Goal: Task Accomplishment & Management: Manage account settings

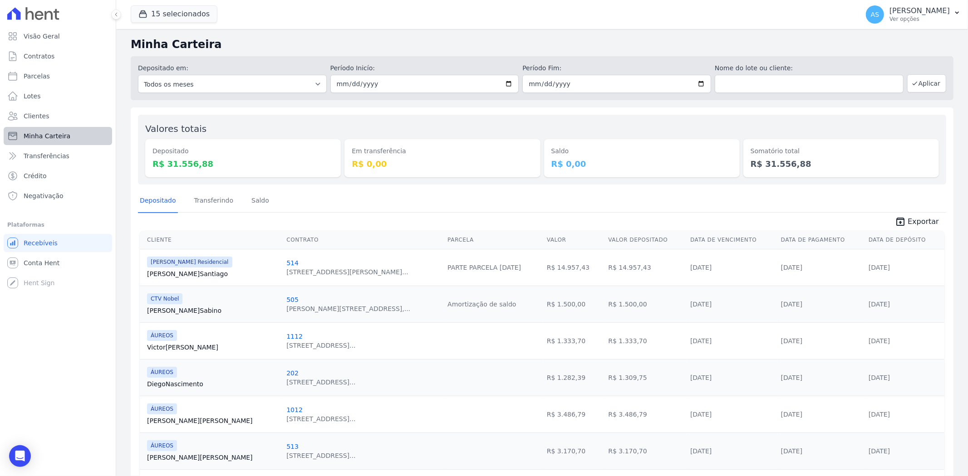
scroll to position [177, 0]
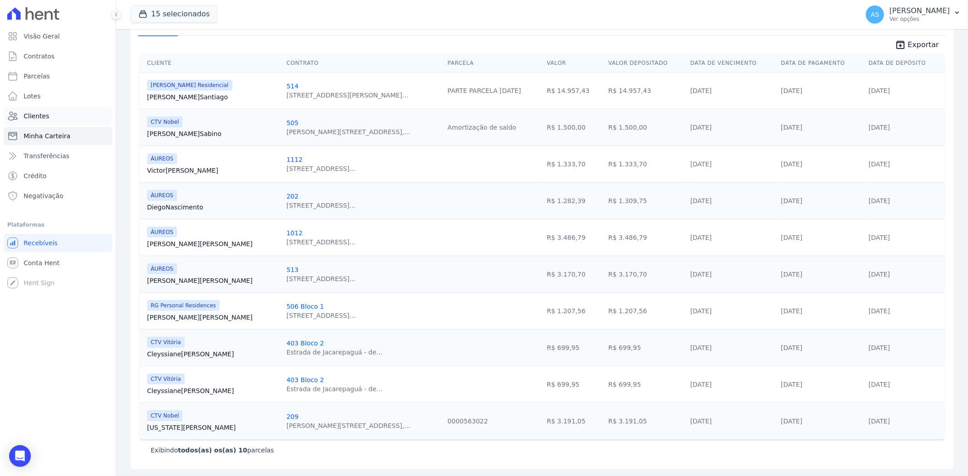
click at [34, 114] on span "Clientes" at bounding box center [36, 116] width 25 height 9
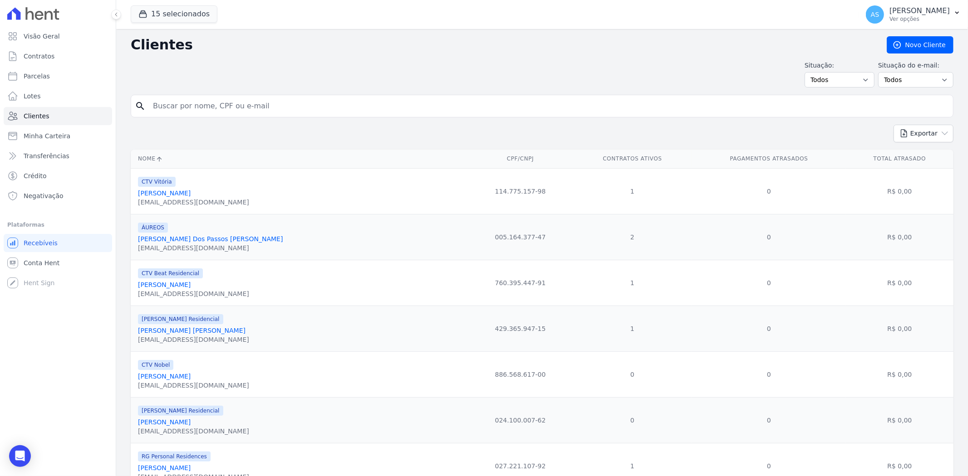
click at [169, 112] on input "search" at bounding box center [548, 106] width 802 height 18
paste input "[PERSON_NAME] [PERSON_NAME]"
type input "[PERSON_NAME] [PERSON_NAME]"
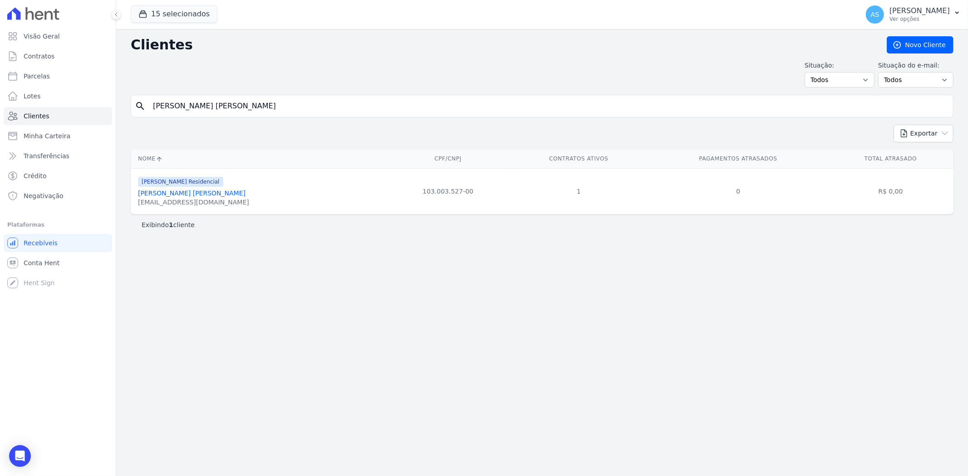
click at [165, 196] on link "[PERSON_NAME] [PERSON_NAME]" at bounding box center [192, 193] width 108 height 7
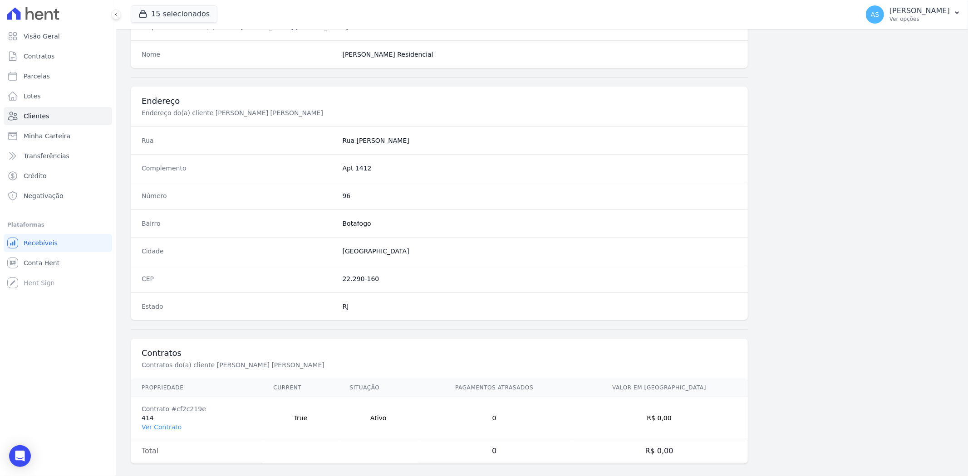
scroll to position [374, 0]
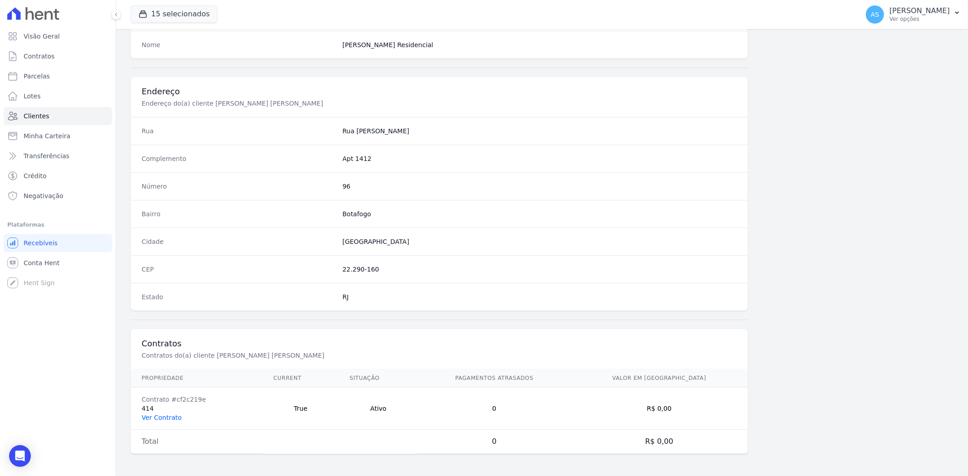
click at [151, 418] on link "Ver Contrato" at bounding box center [162, 417] width 40 height 7
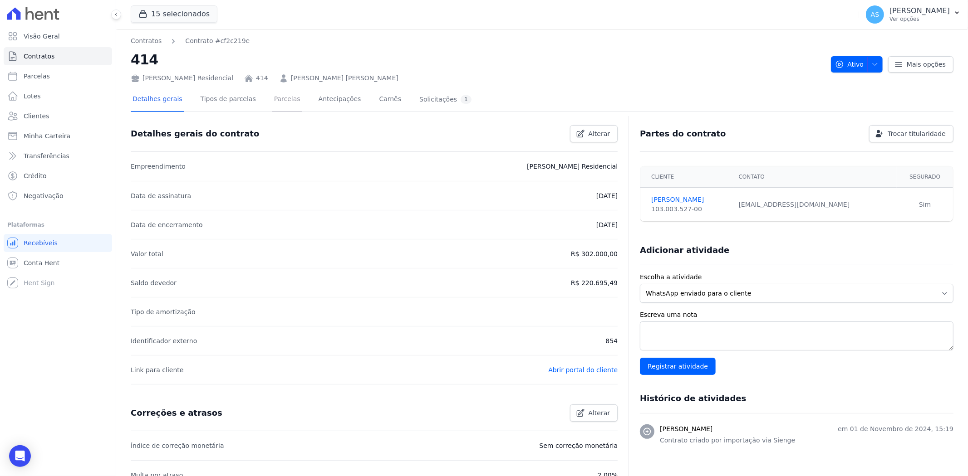
click at [273, 99] on link "Parcelas" at bounding box center [287, 100] width 30 height 24
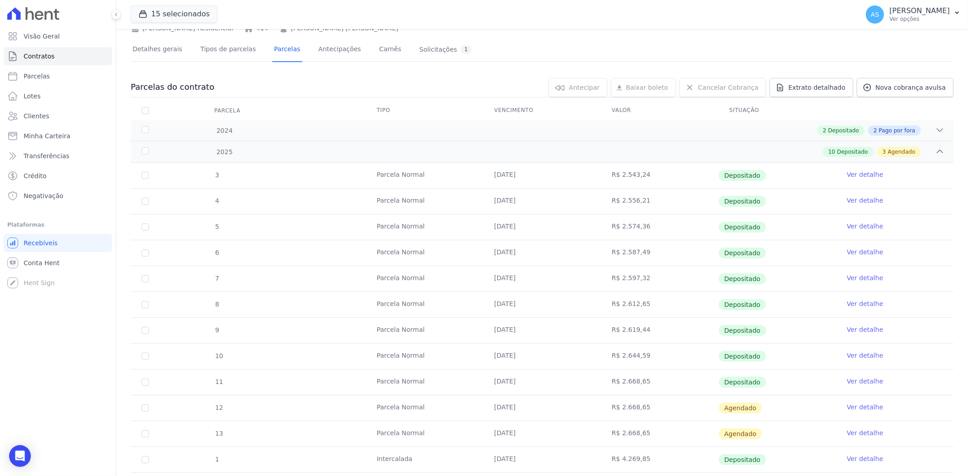
scroll to position [121, 0]
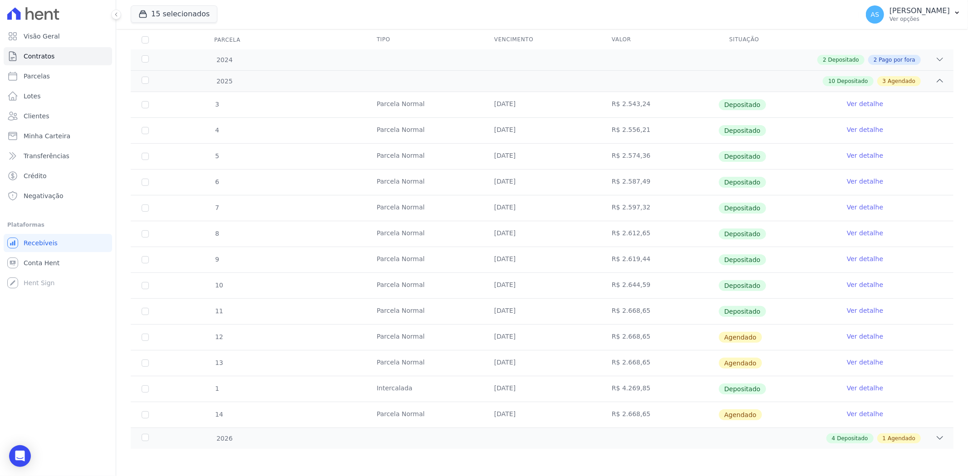
click at [856, 336] on link "Ver detalhe" at bounding box center [865, 336] width 36 height 9
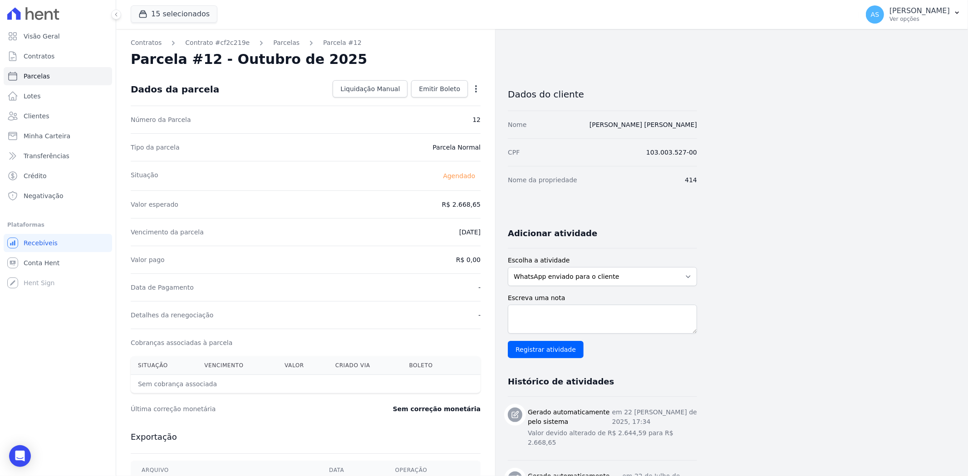
click at [474, 90] on icon "button" at bounding box center [475, 88] width 9 height 9
click at [414, 95] on link "Alterar" at bounding box center [437, 101] width 80 height 16
click at [413, 100] on link "Alterar" at bounding box center [437, 101] width 80 height 16
click at [406, 101] on link "Alterar" at bounding box center [437, 101] width 80 height 16
click at [436, 101] on link "Alterar" at bounding box center [437, 101] width 80 height 16
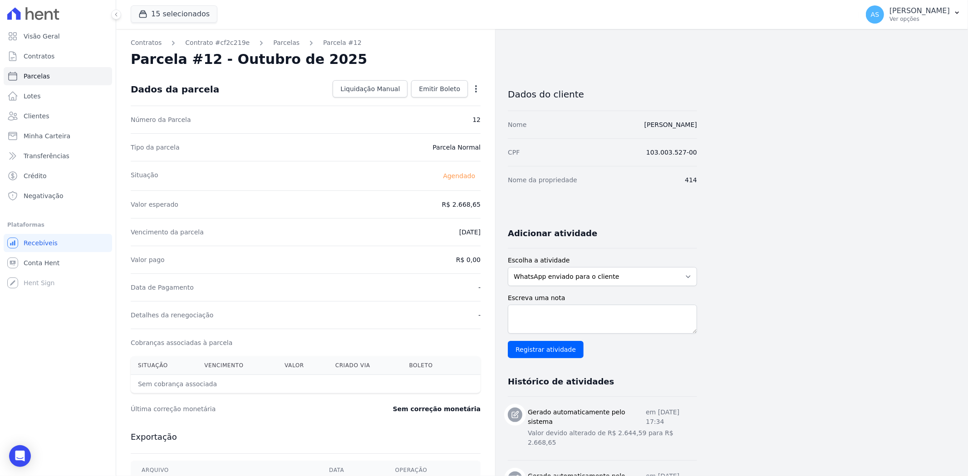
click at [477, 88] on icon "button" at bounding box center [475, 88] width 9 height 9
click at [423, 98] on link "Alterar" at bounding box center [437, 101] width 80 height 16
drag, startPoint x: 429, startPoint y: 203, endPoint x: 475, endPoint y: 207, distance: 46.9
click at [475, 207] on input "2668.65" at bounding box center [436, 203] width 87 height 19
type input "2687.33"
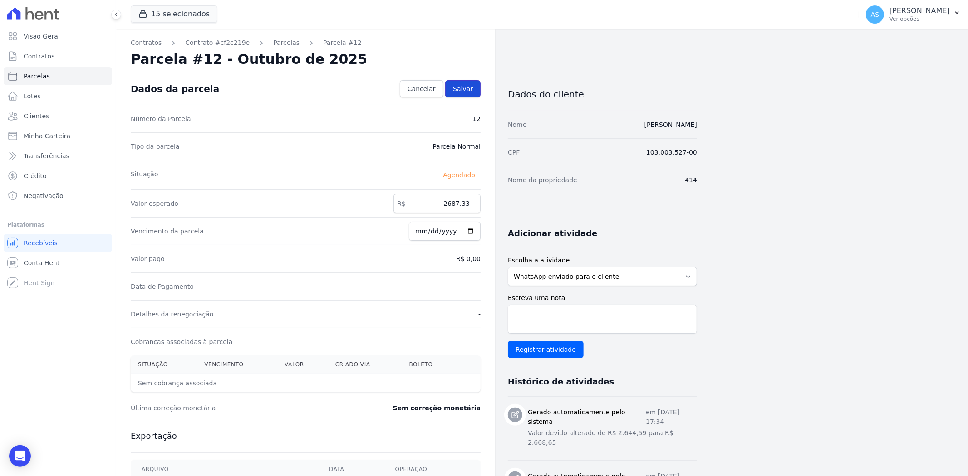
click at [461, 89] on span "Salvar" at bounding box center [463, 88] width 20 height 9
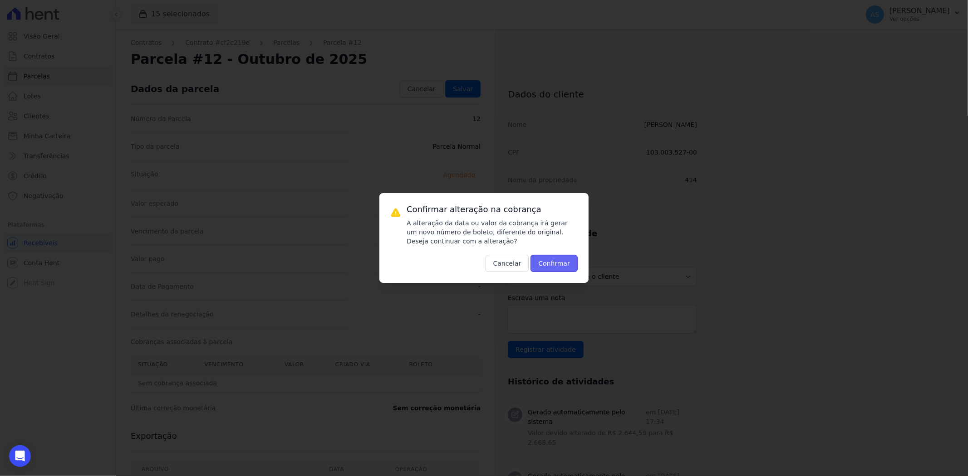
click at [557, 269] on button "Confirmar" at bounding box center [553, 263] width 47 height 17
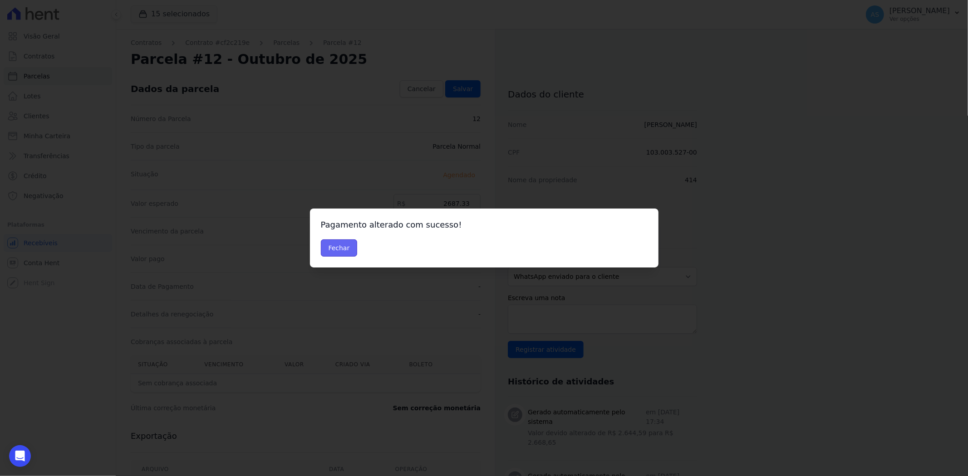
click at [346, 248] on button "Fechar" at bounding box center [339, 248] width 37 height 17
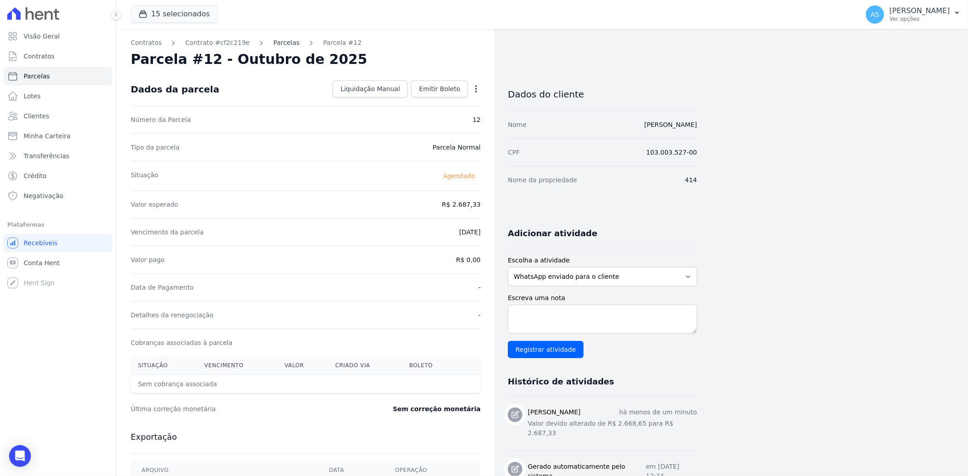
click at [274, 43] on link "Parcelas" at bounding box center [286, 43] width 26 height 10
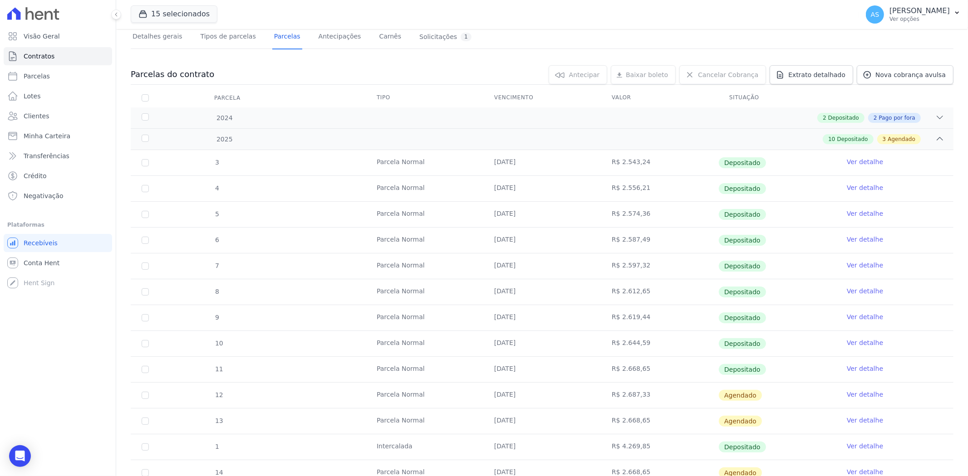
scroll to position [121, 0]
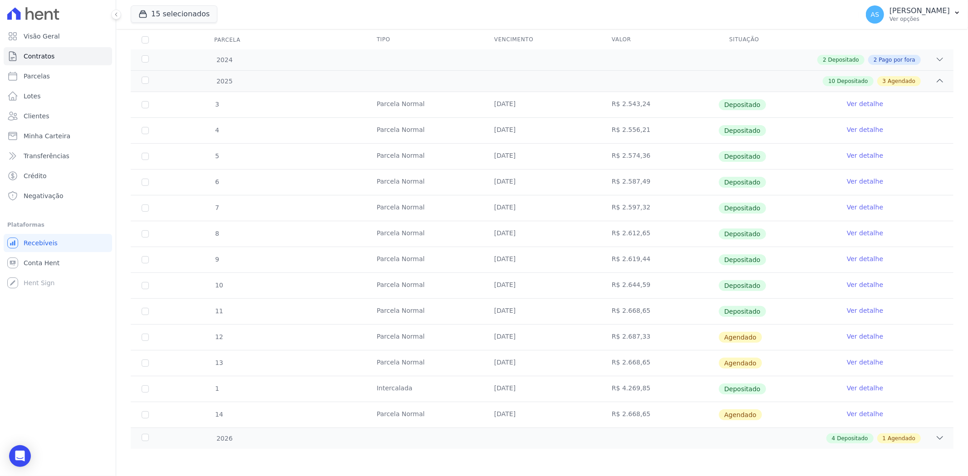
click at [847, 361] on link "Ver detalhe" at bounding box center [865, 362] width 36 height 9
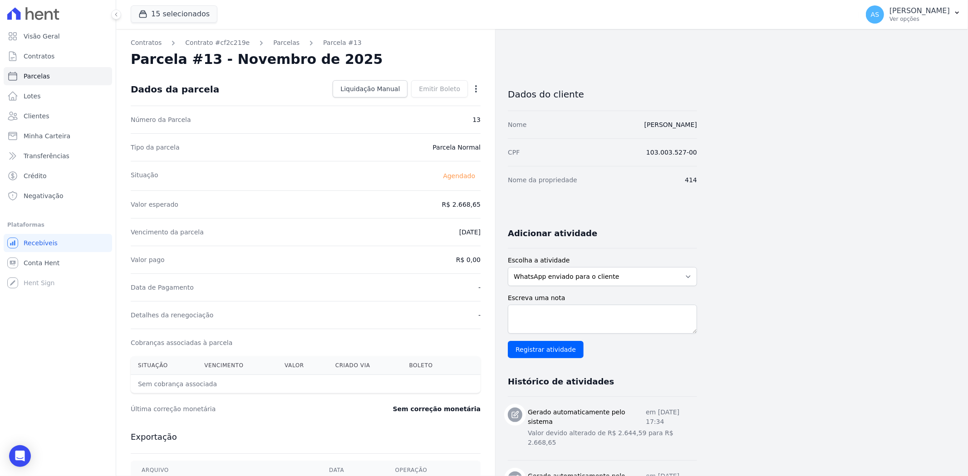
click at [475, 89] on icon "button" at bounding box center [476, 88] width 2 height 7
click at [419, 100] on link "Alterar" at bounding box center [437, 101] width 80 height 16
drag, startPoint x: 424, startPoint y: 201, endPoint x: 477, endPoint y: 202, distance: 53.6
click at [477, 202] on input "2668.65" at bounding box center [436, 203] width 87 height 19
type input "2687.33"
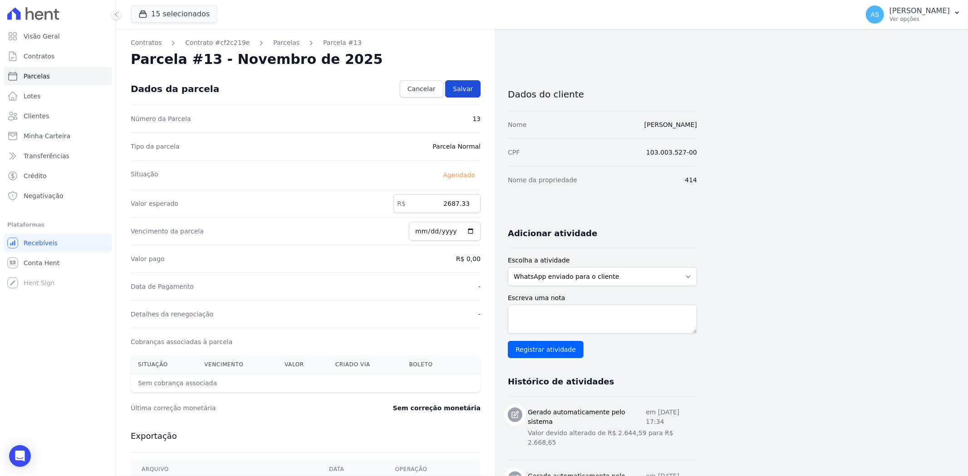
click at [475, 86] on link "Salvar" at bounding box center [462, 88] width 35 height 17
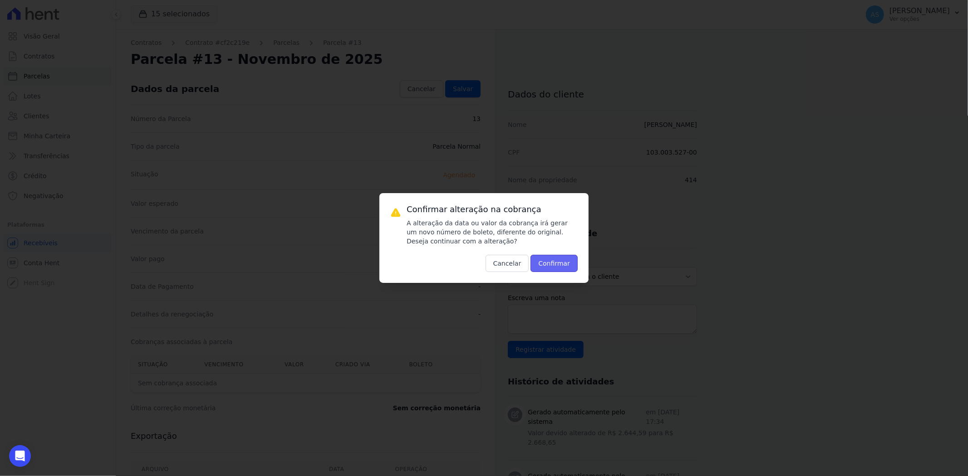
click at [554, 267] on button "Confirmar" at bounding box center [553, 263] width 47 height 17
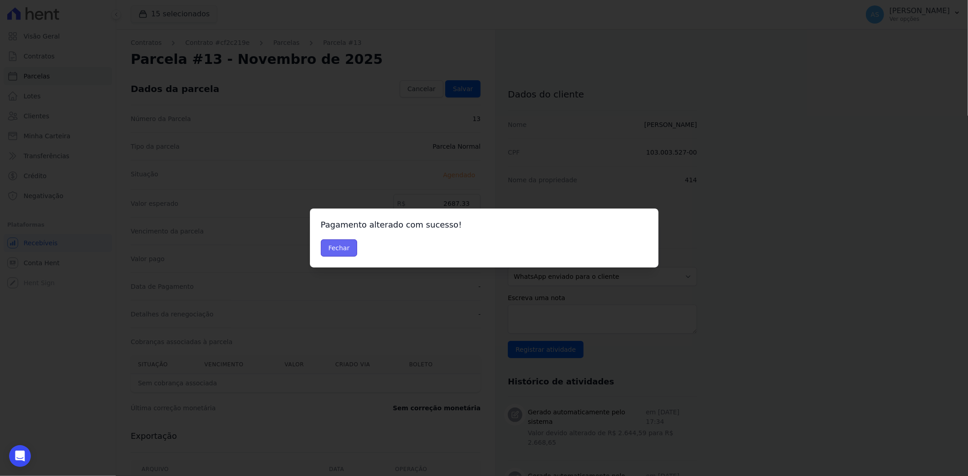
click at [339, 249] on button "Fechar" at bounding box center [339, 248] width 37 height 17
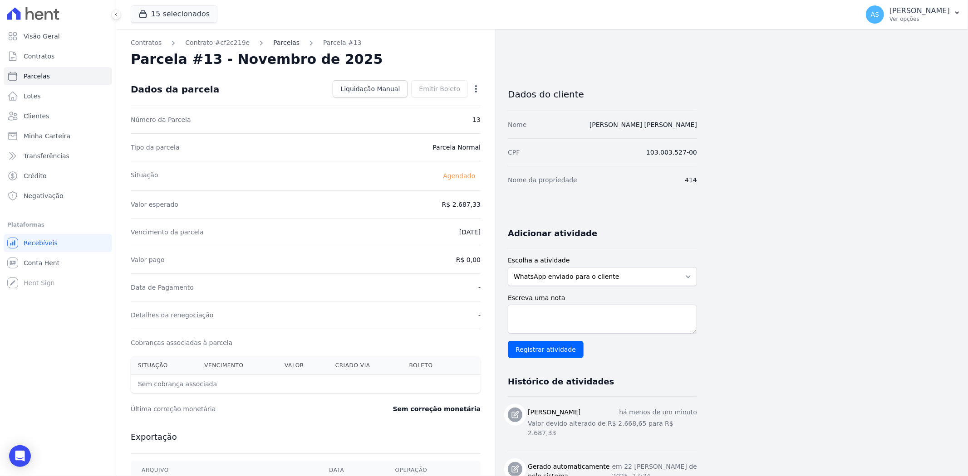
click at [273, 39] on link "Parcelas" at bounding box center [286, 43] width 26 height 10
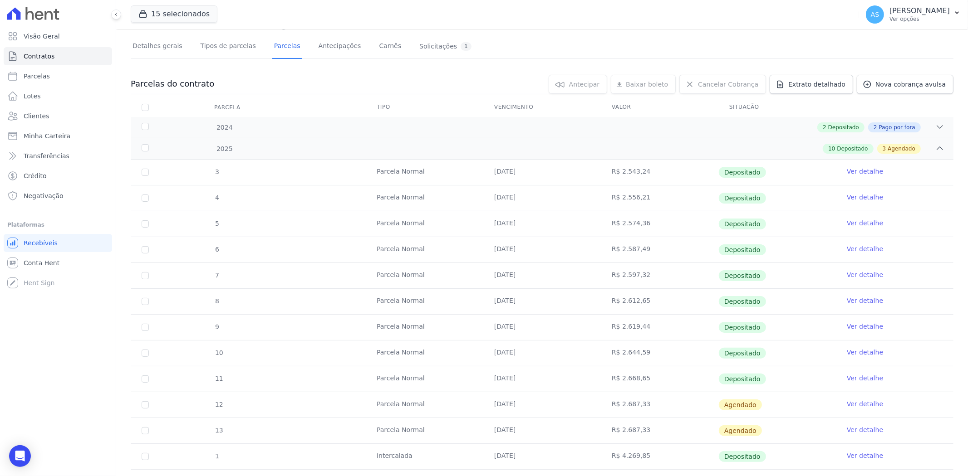
scroll to position [121, 0]
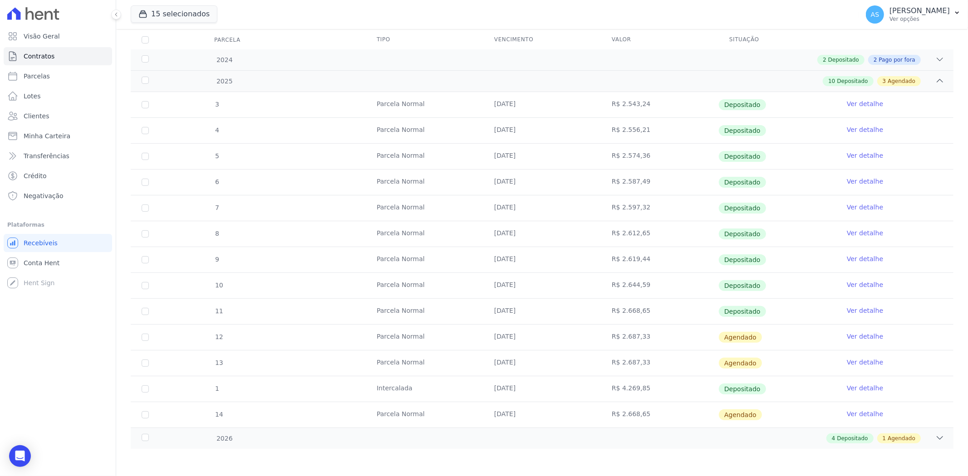
click at [856, 416] on link "Ver detalhe" at bounding box center [865, 414] width 36 height 9
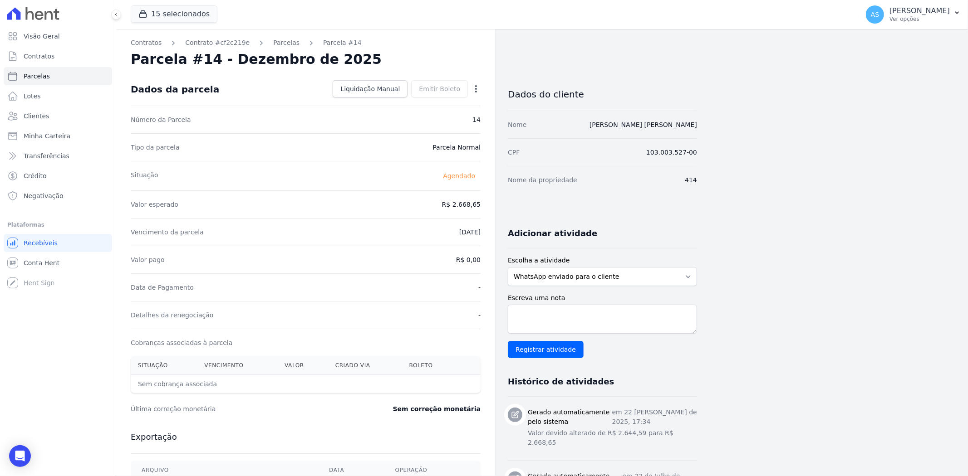
click at [479, 88] on icon "button" at bounding box center [475, 88] width 9 height 9
click at [412, 101] on link "Alterar" at bounding box center [437, 101] width 80 height 16
drag, startPoint x: 424, startPoint y: 200, endPoint x: 524, endPoint y: 210, distance: 101.2
type input "2687.33"
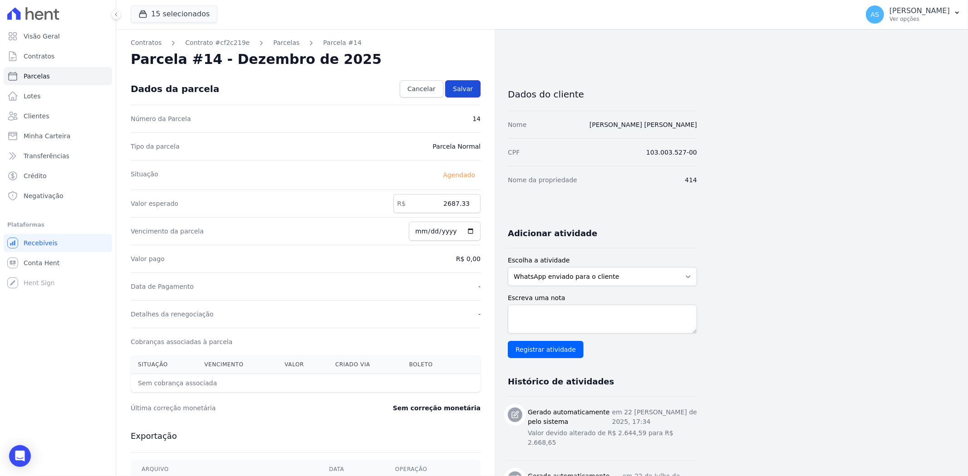
click at [472, 92] on span "Salvar" at bounding box center [463, 88] width 20 height 9
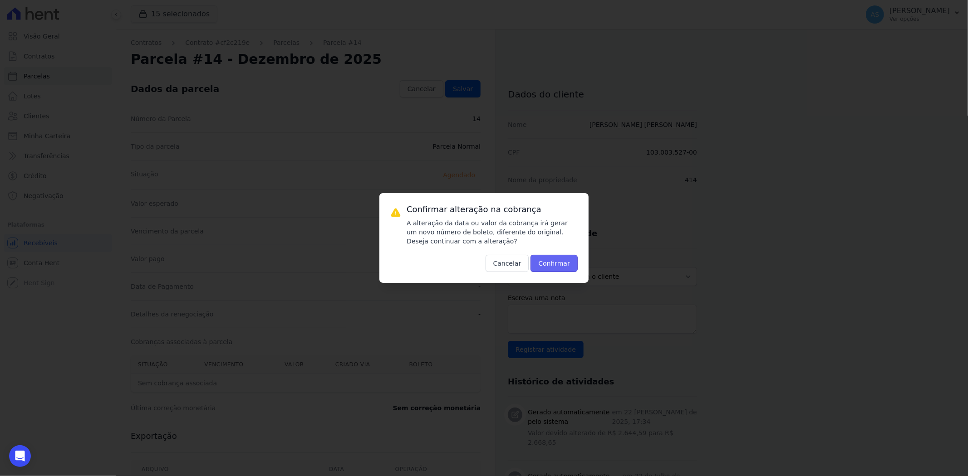
click at [556, 264] on button "Confirmar" at bounding box center [553, 263] width 47 height 17
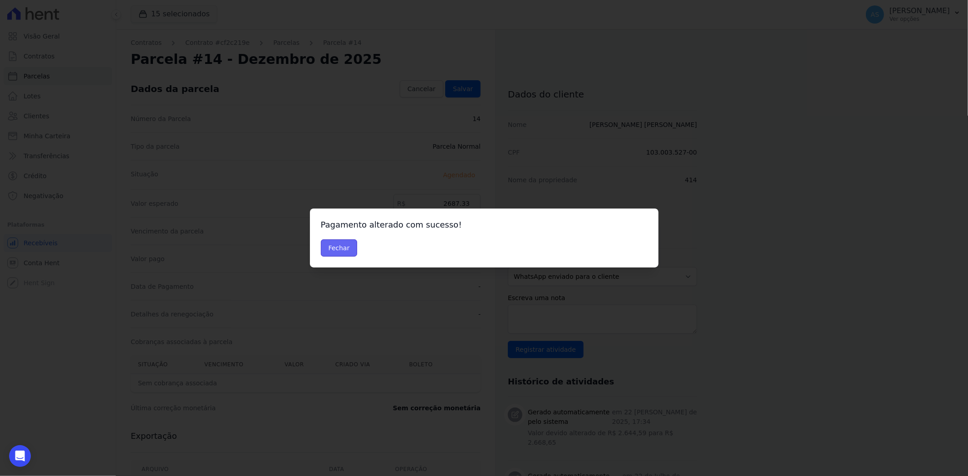
click at [332, 244] on button "Fechar" at bounding box center [339, 248] width 37 height 17
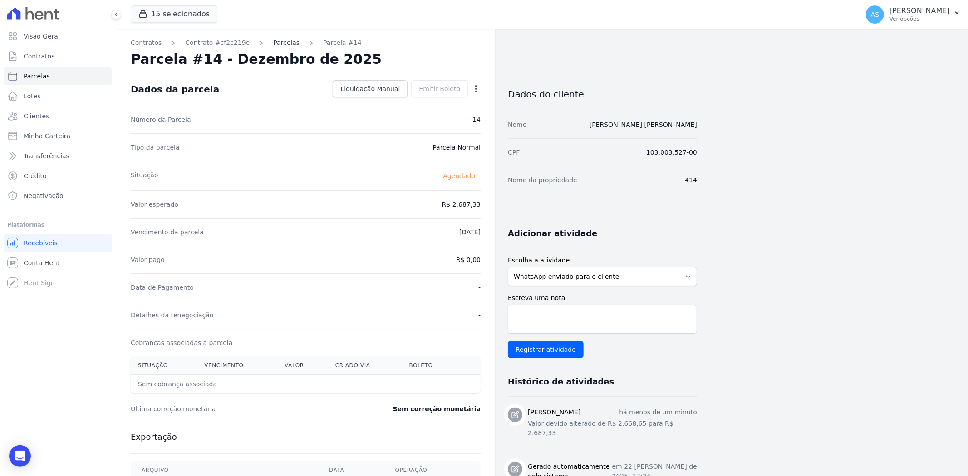
click at [277, 40] on link "Parcelas" at bounding box center [286, 43] width 26 height 10
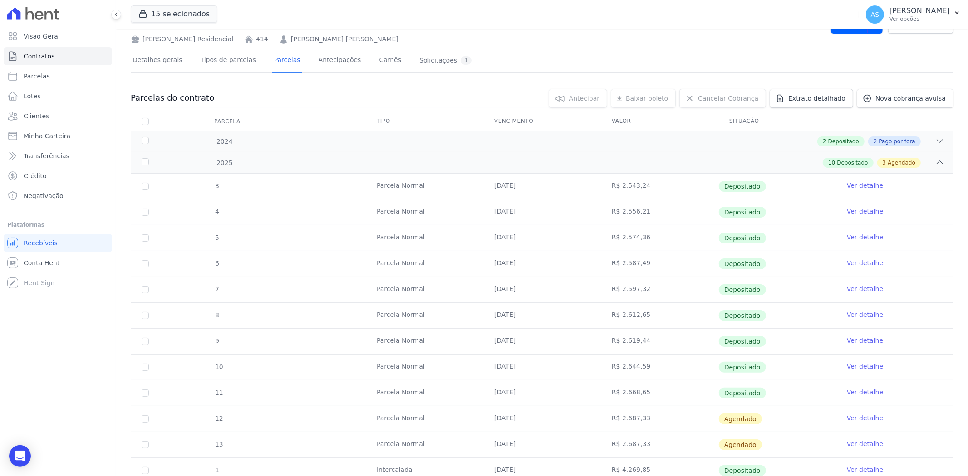
scroll to position [121, 0]
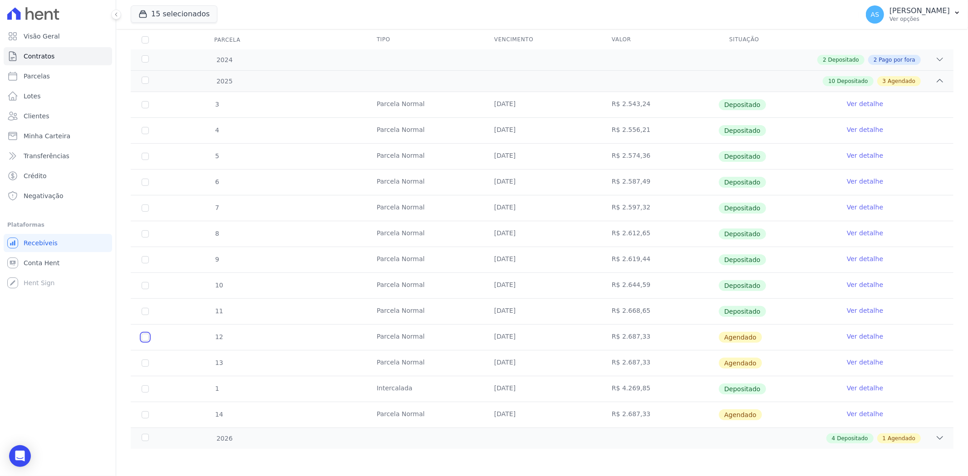
click at [147, 337] on input "checkbox" at bounding box center [145, 337] width 7 height 7
checkbox input "true"
click at [144, 363] on input "checkbox" at bounding box center [145, 363] width 7 height 7
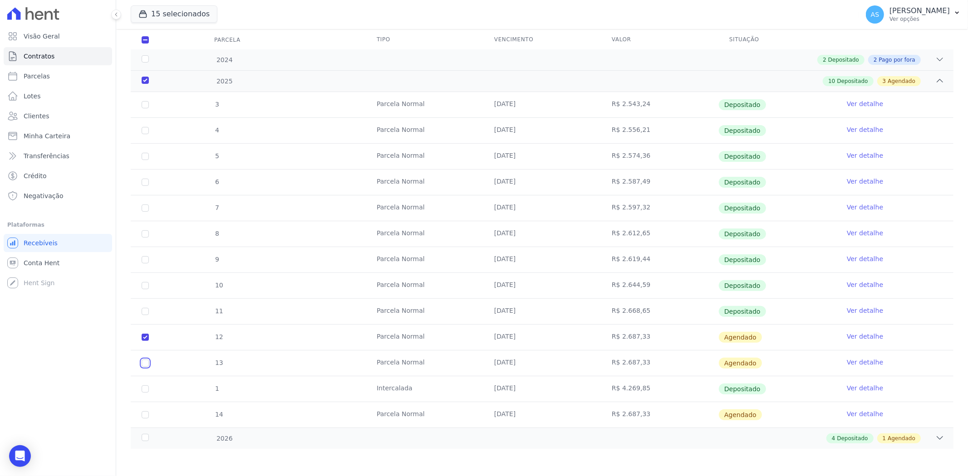
checkbox input "true"
click at [148, 416] on input "checkbox" at bounding box center [145, 415] width 7 height 7
checkbox input "true"
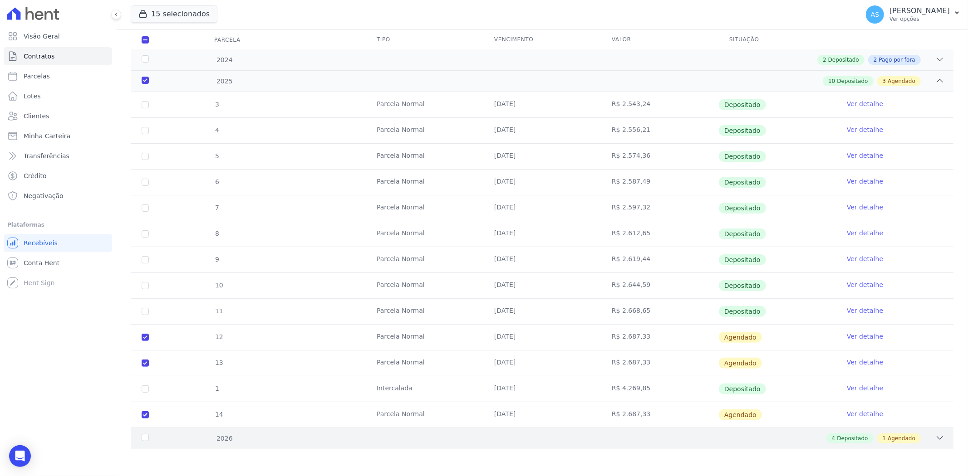
click at [145, 440] on div "2026" at bounding box center [178, 439] width 76 height 10
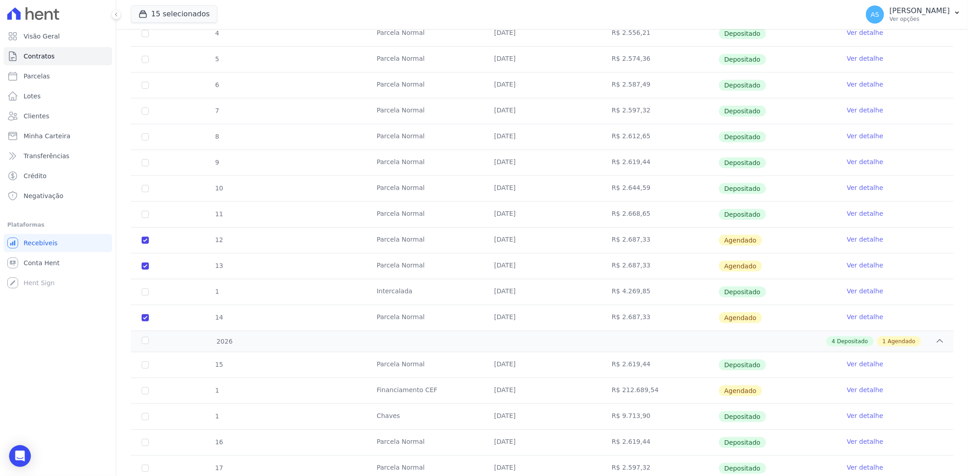
scroll to position [49, 0]
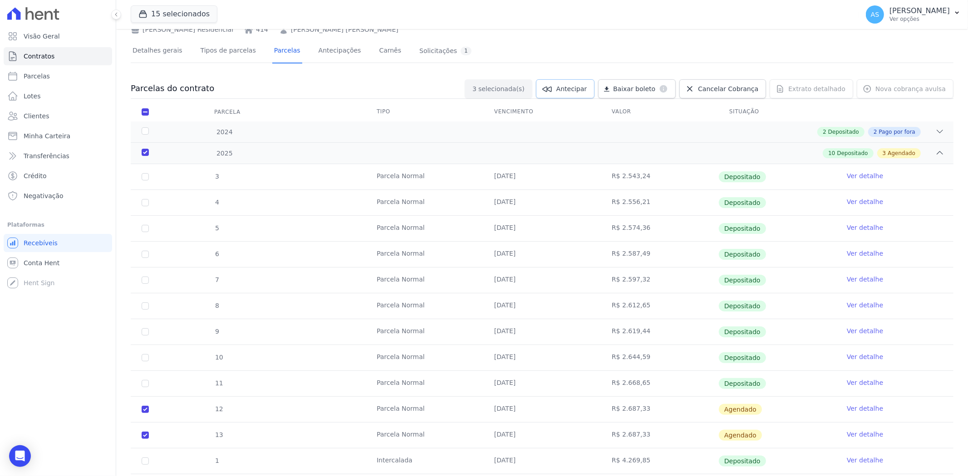
click at [581, 88] on span "Antecipar" at bounding box center [571, 88] width 30 height 9
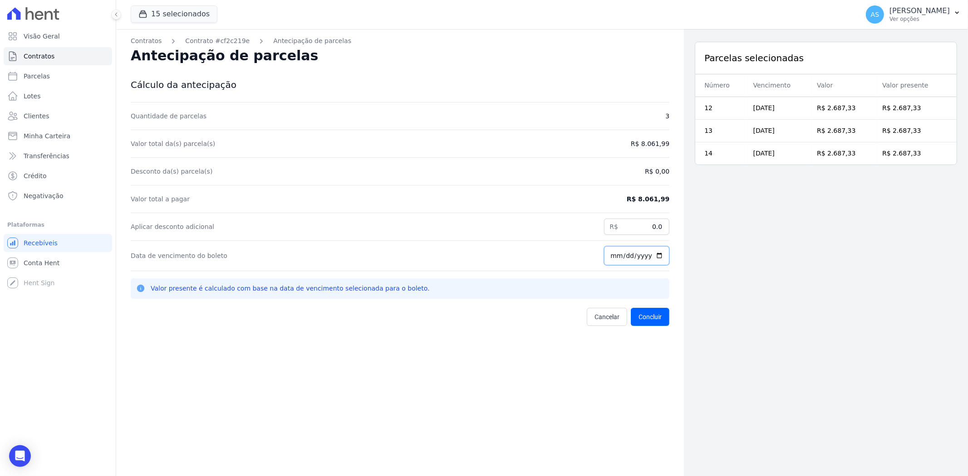
click at [656, 260] on input "[DATE]" at bounding box center [636, 255] width 65 height 19
type input "2025-10-02"
click at [646, 319] on button "Concluir" at bounding box center [650, 317] width 39 height 18
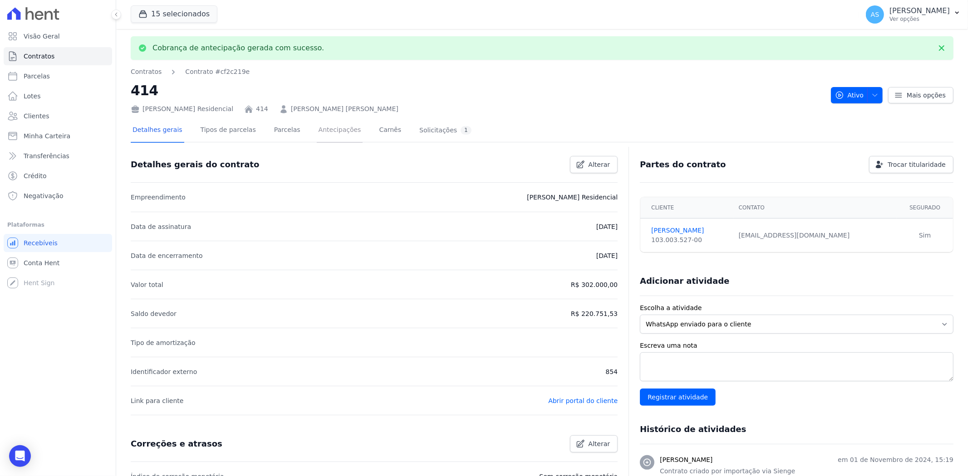
click at [317, 129] on link "Antecipações" at bounding box center [340, 131] width 46 height 24
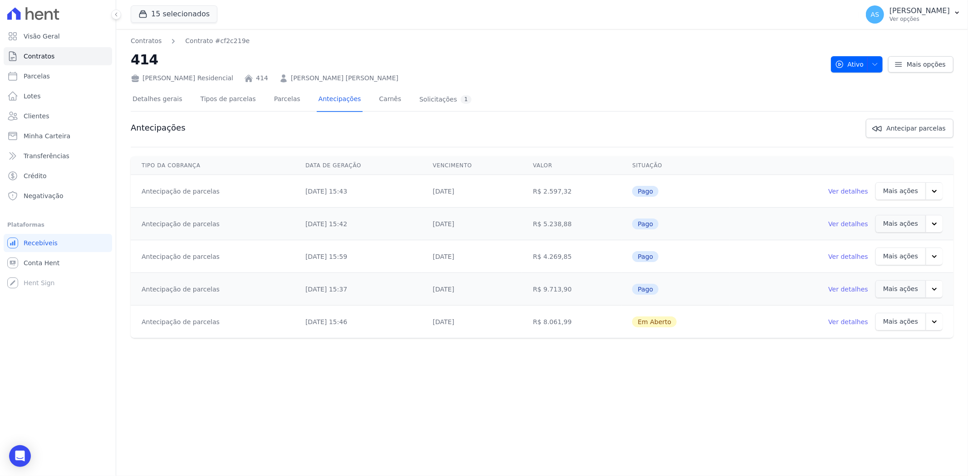
click at [906, 324] on p "Mais ações" at bounding box center [900, 322] width 35 height 10
click at [934, 324] on icon "button" at bounding box center [934, 322] width 9 height 9
click at [872, 344] on link "Ver boleto" at bounding box center [882, 346] width 47 height 22
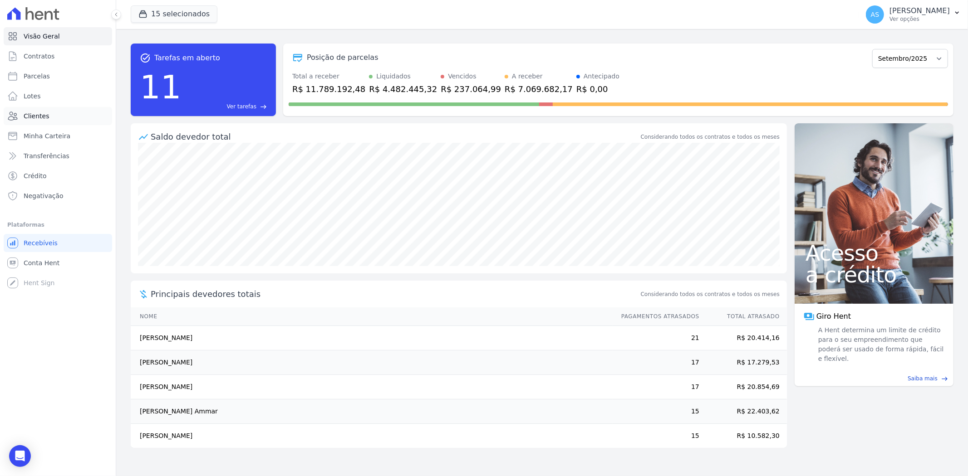
click at [41, 112] on span "Clientes" at bounding box center [36, 116] width 25 height 9
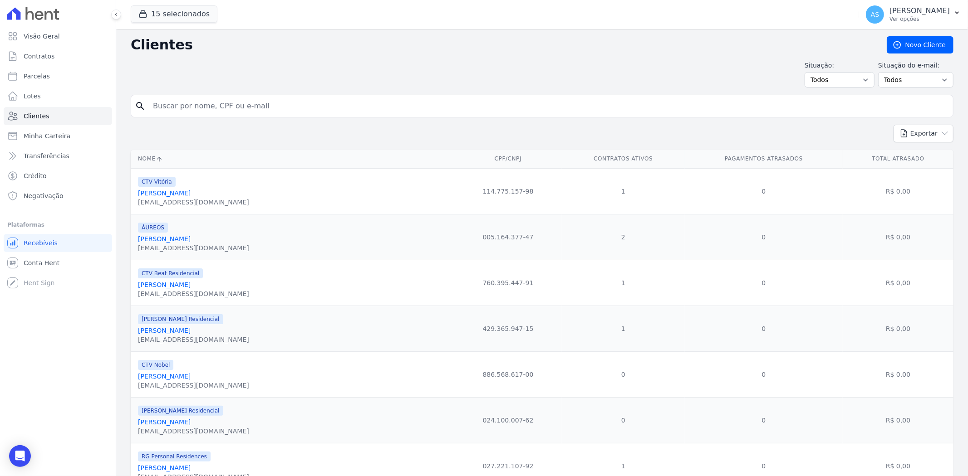
click at [191, 107] on input "search" at bounding box center [548, 106] width 802 height 18
paste input "[PERSON_NAME]"
type input "[PERSON_NAME]"
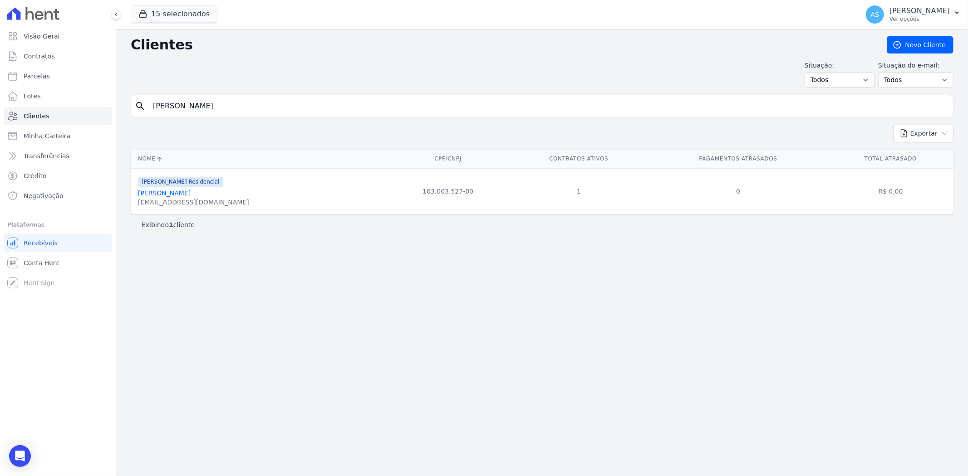
click at [151, 194] on link "[PERSON_NAME]" at bounding box center [164, 193] width 53 height 7
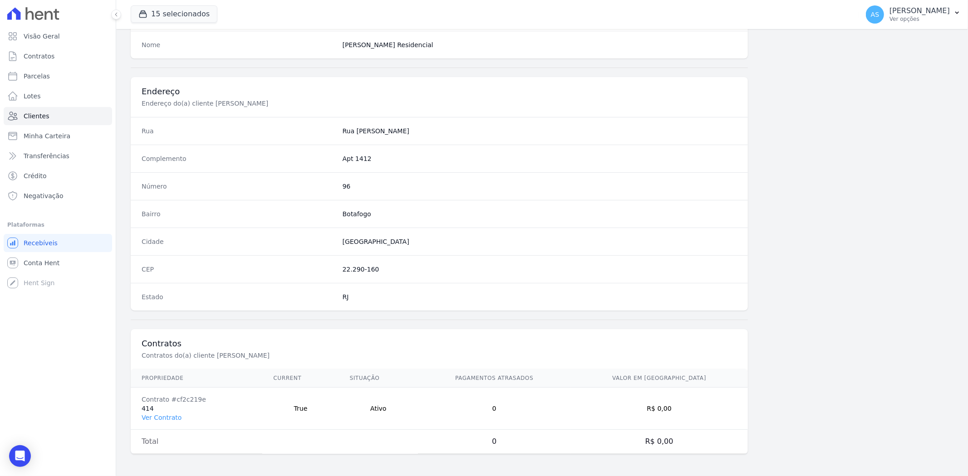
scroll to position [374, 0]
click at [157, 416] on link "Ver Contrato" at bounding box center [162, 417] width 40 height 7
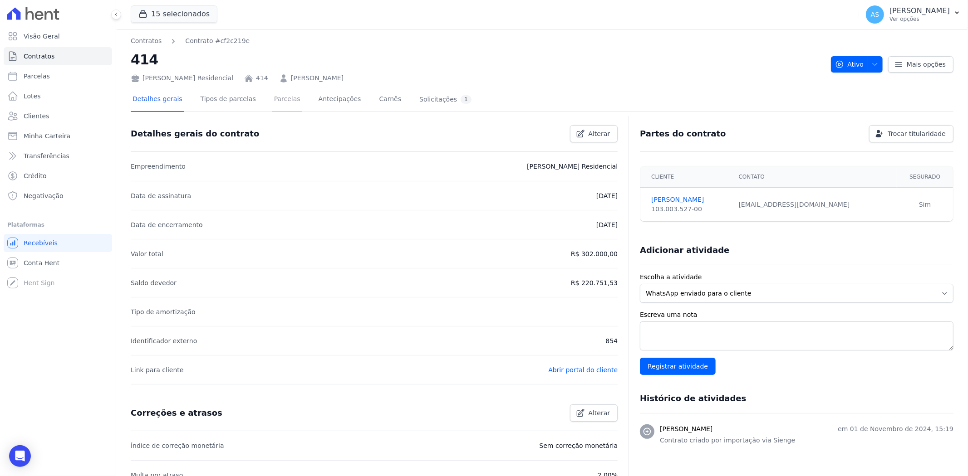
click at [273, 100] on link "Parcelas" at bounding box center [287, 100] width 30 height 24
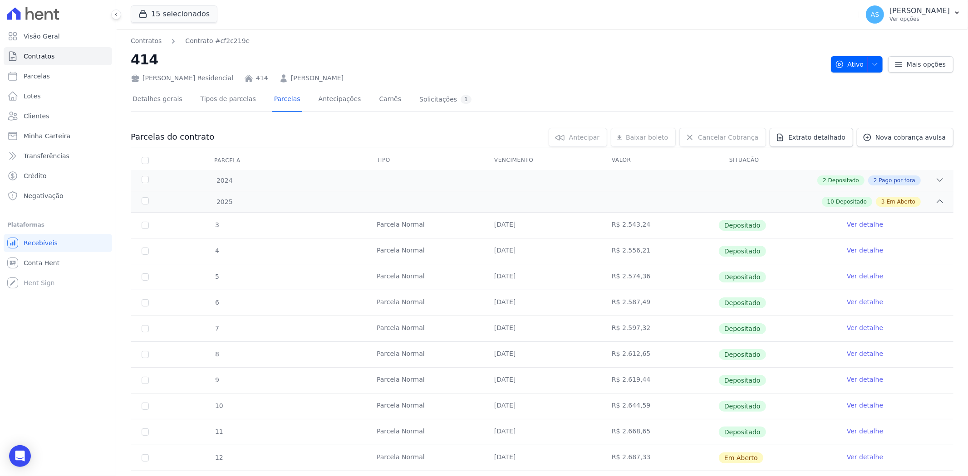
scroll to position [121, 0]
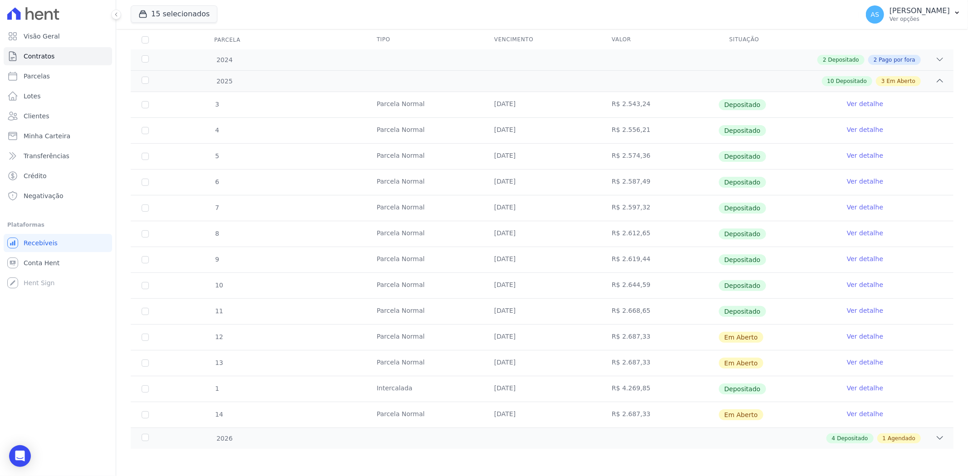
click at [859, 414] on link "Ver detalhe" at bounding box center [865, 414] width 36 height 9
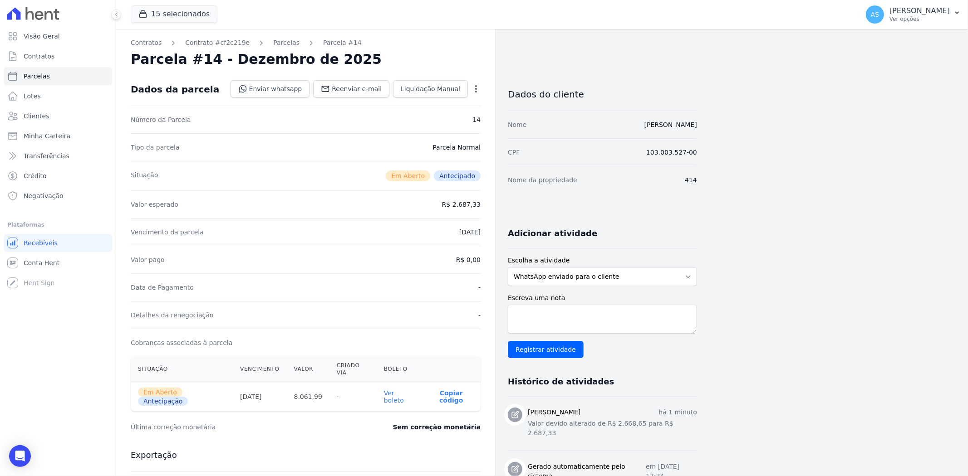
click at [402, 390] on link "Ver boleto" at bounding box center [394, 397] width 20 height 15
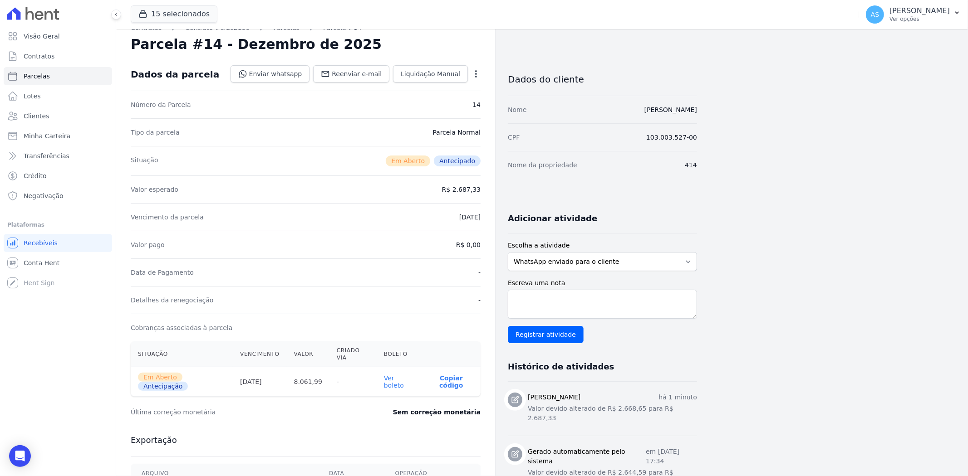
scroll to position [15, 0]
